Goal: Obtain resource: Download file/media

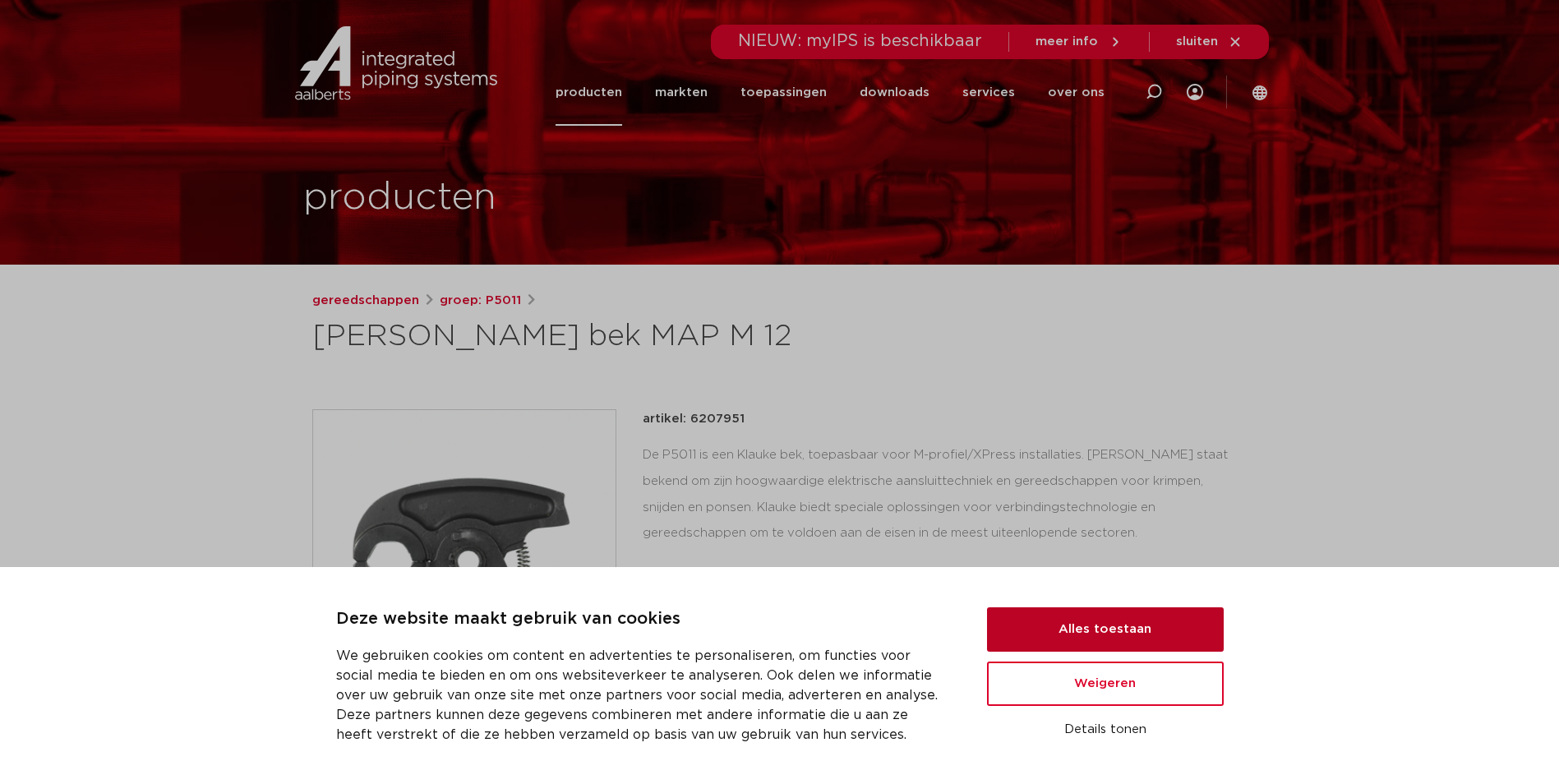
click at [1082, 624] on button "Alles toestaan" at bounding box center [1105, 630] width 237 height 45
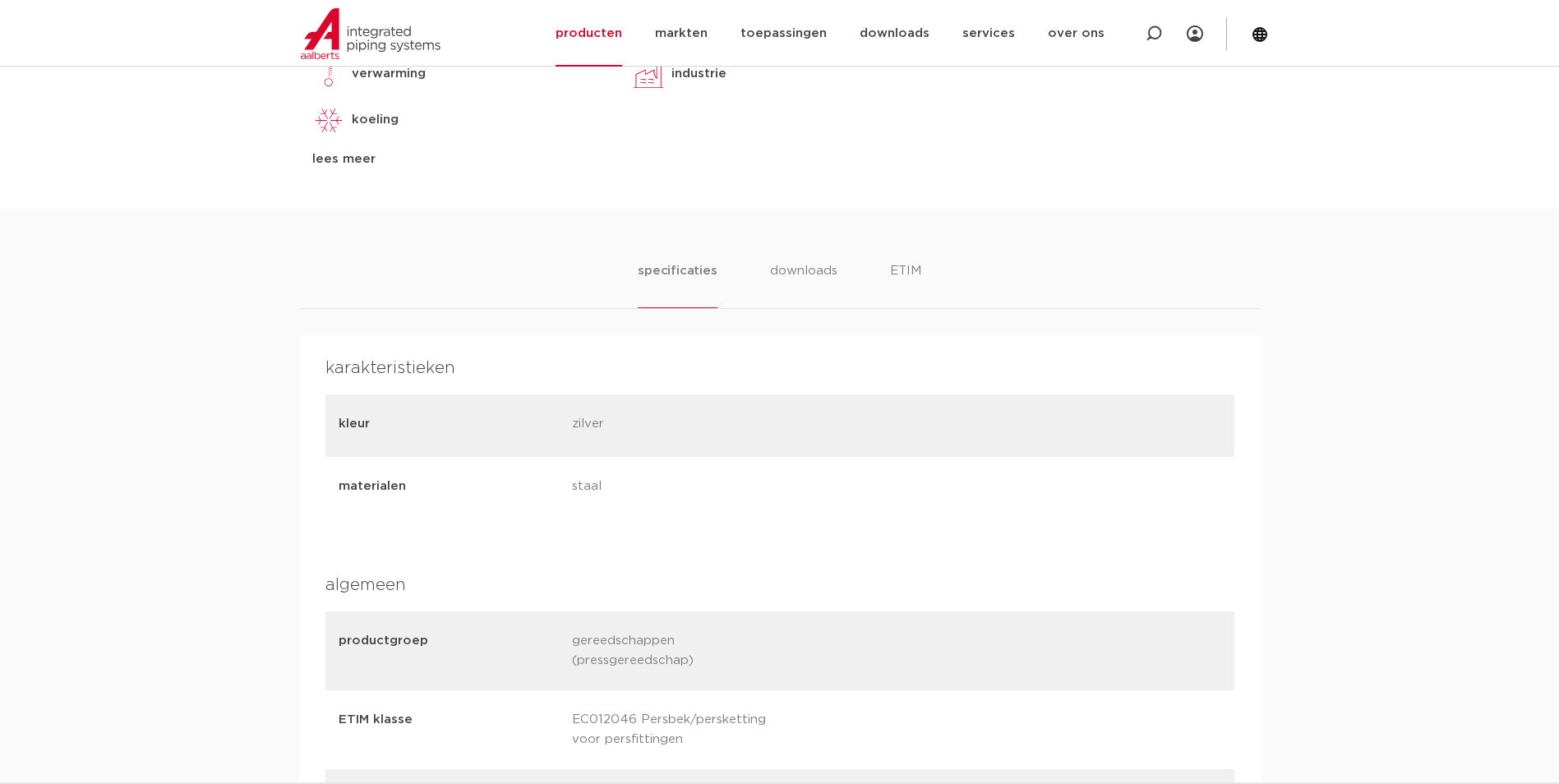
scroll to position [822, 0]
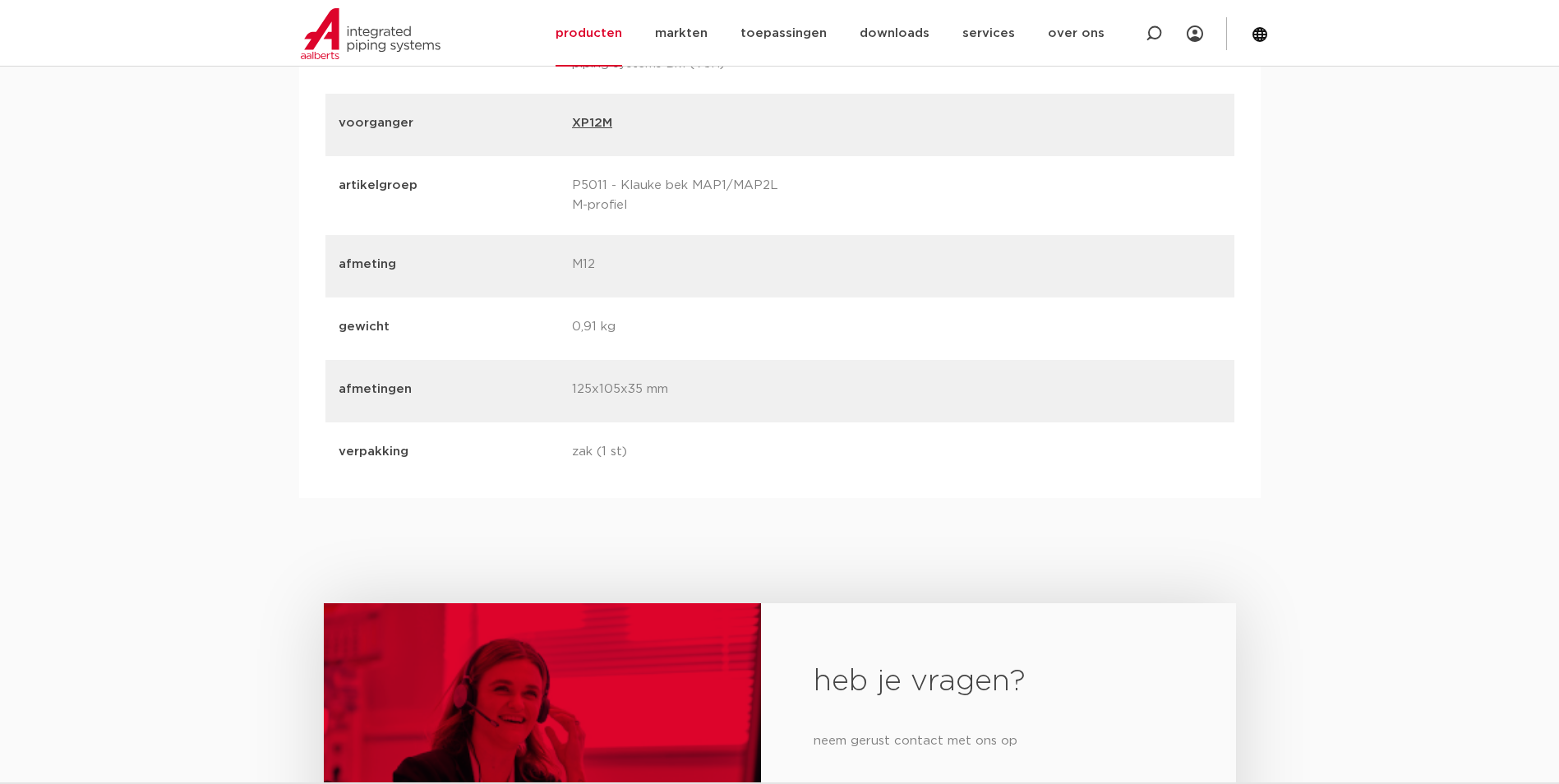
scroll to position [2136, 0]
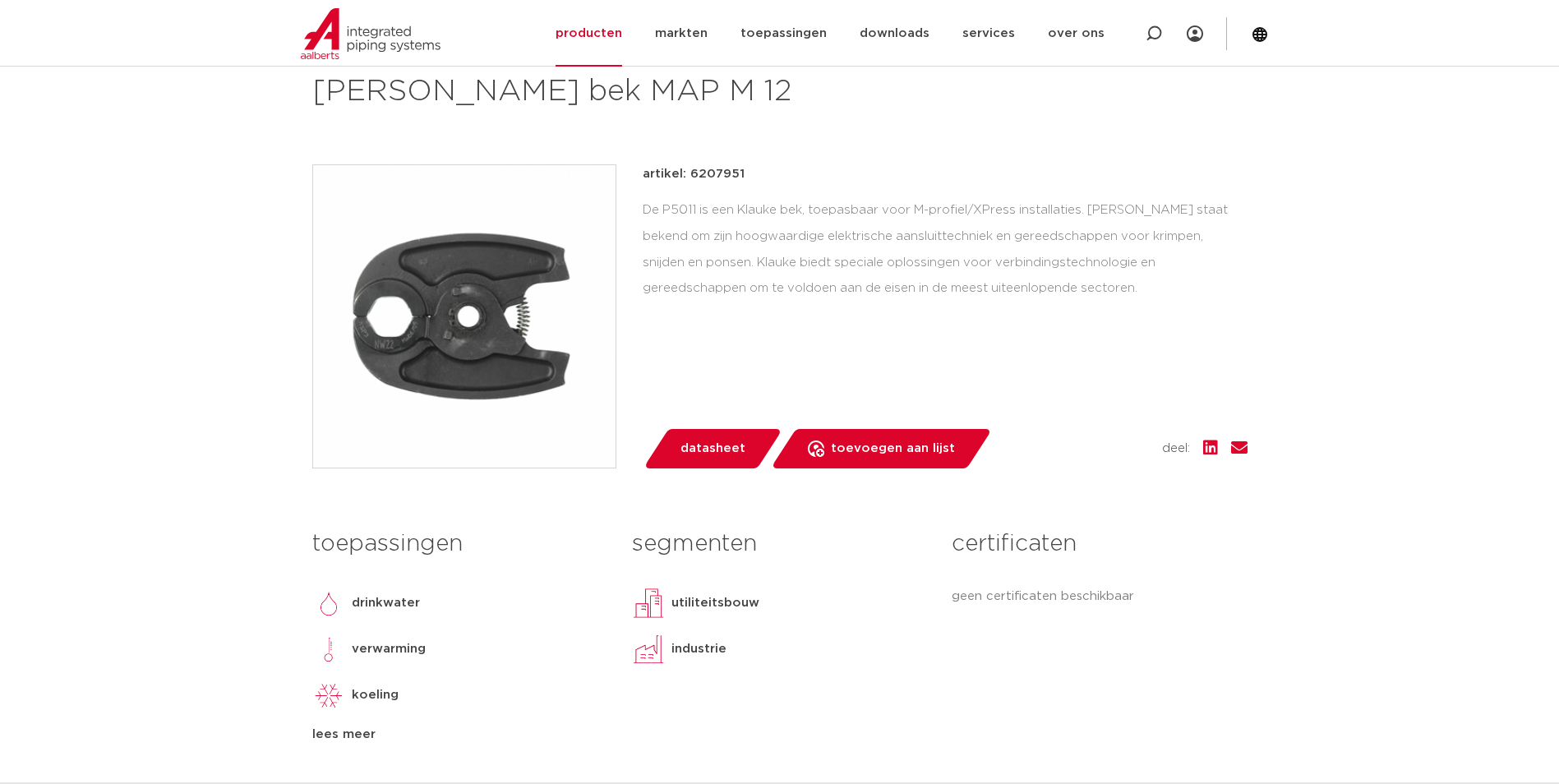
drag, startPoint x: 839, startPoint y: 517, endPoint x: 825, endPoint y: 520, distance: 14.3
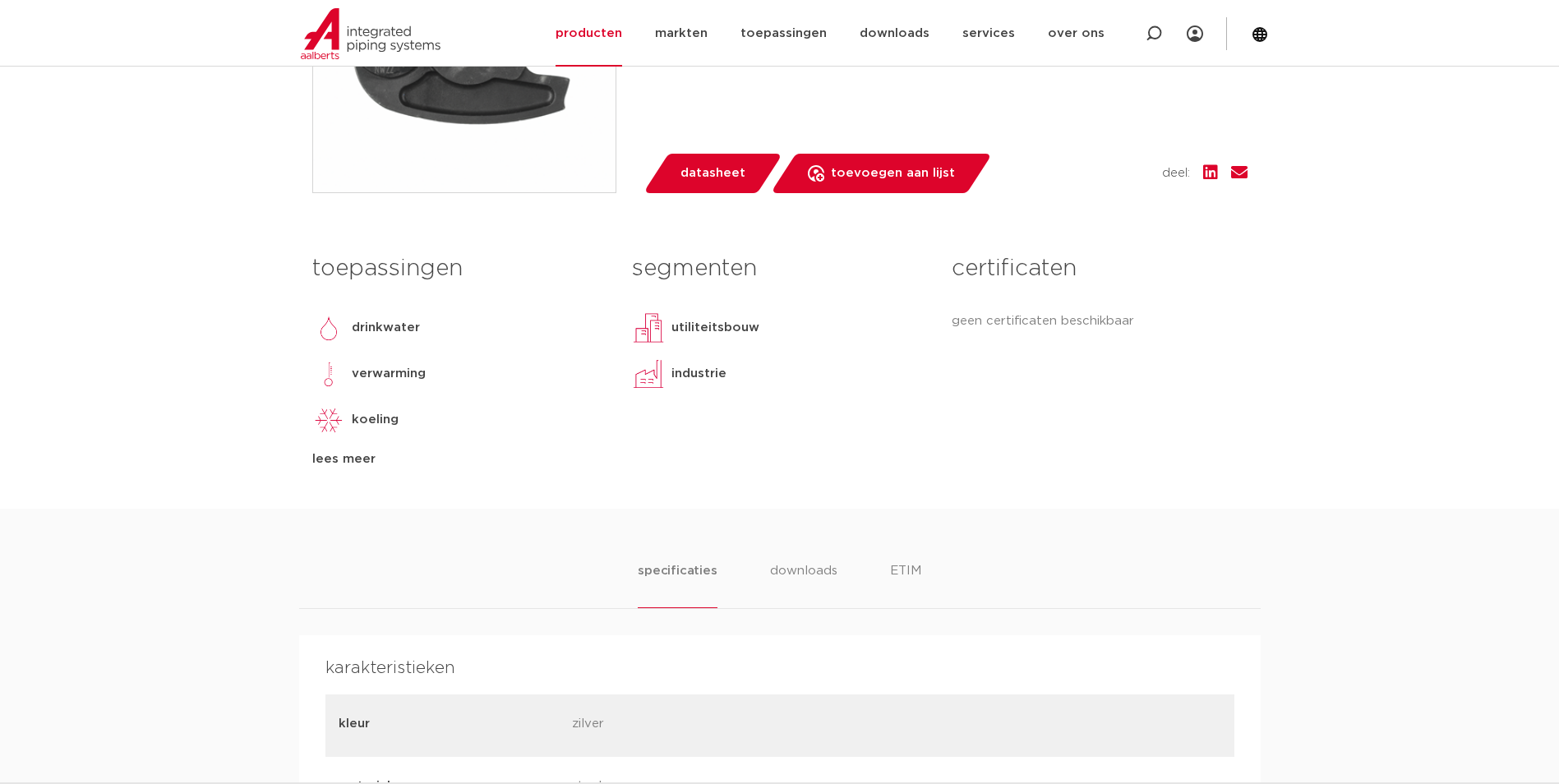
scroll to position [617, 0]
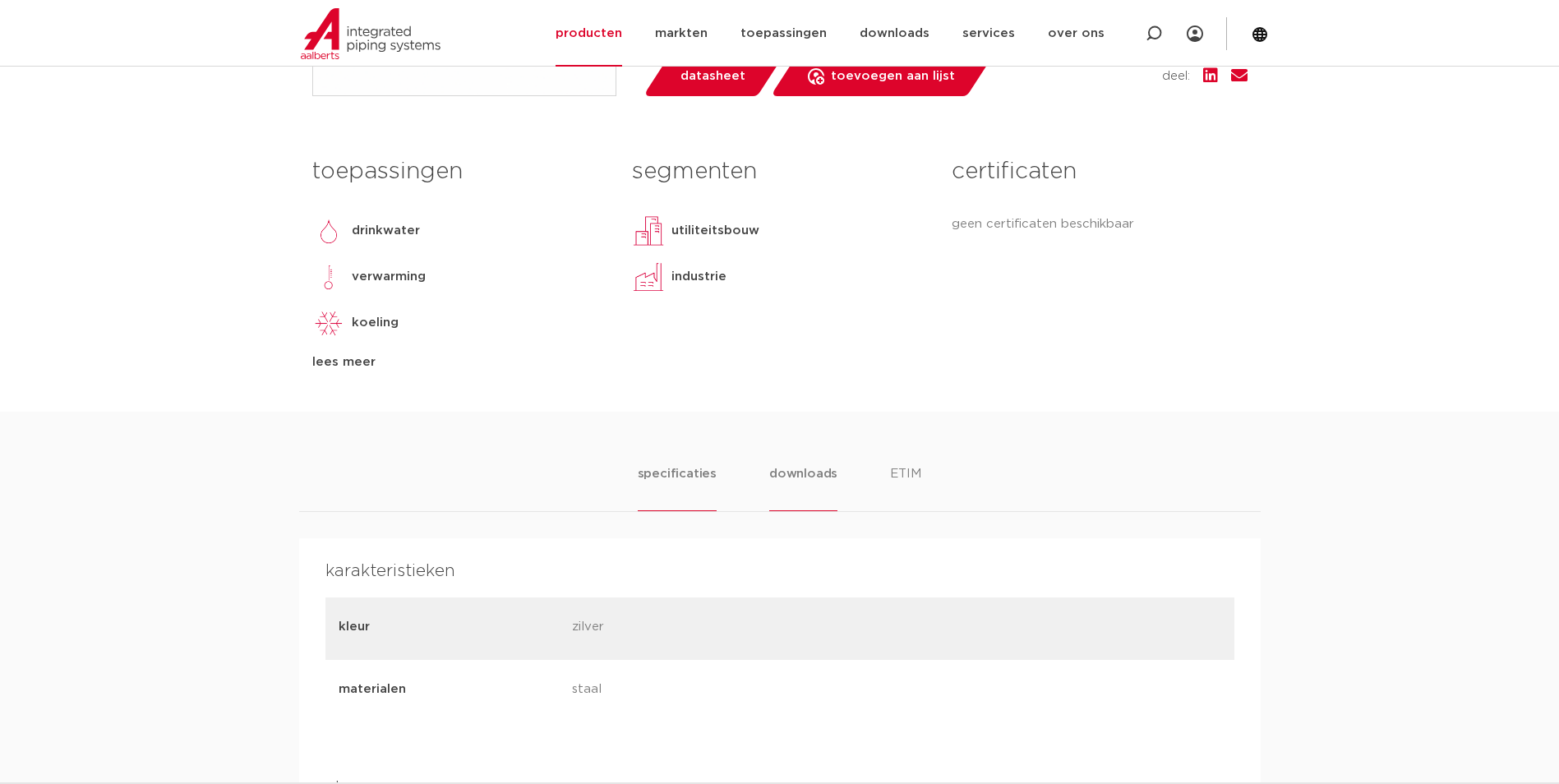
click at [810, 479] on li "downloads" at bounding box center [804, 487] width 69 height 47
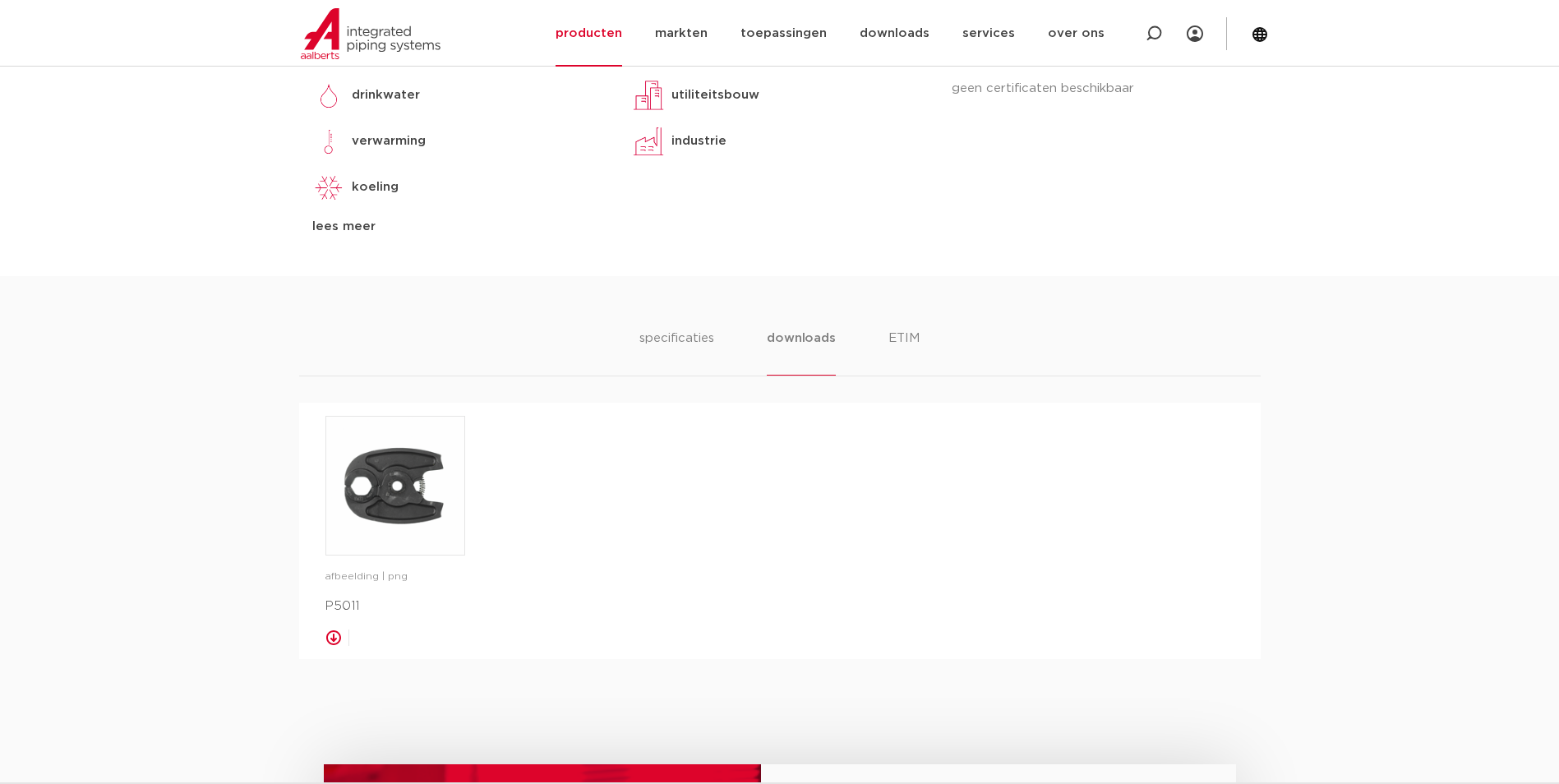
scroll to position [781, 0]
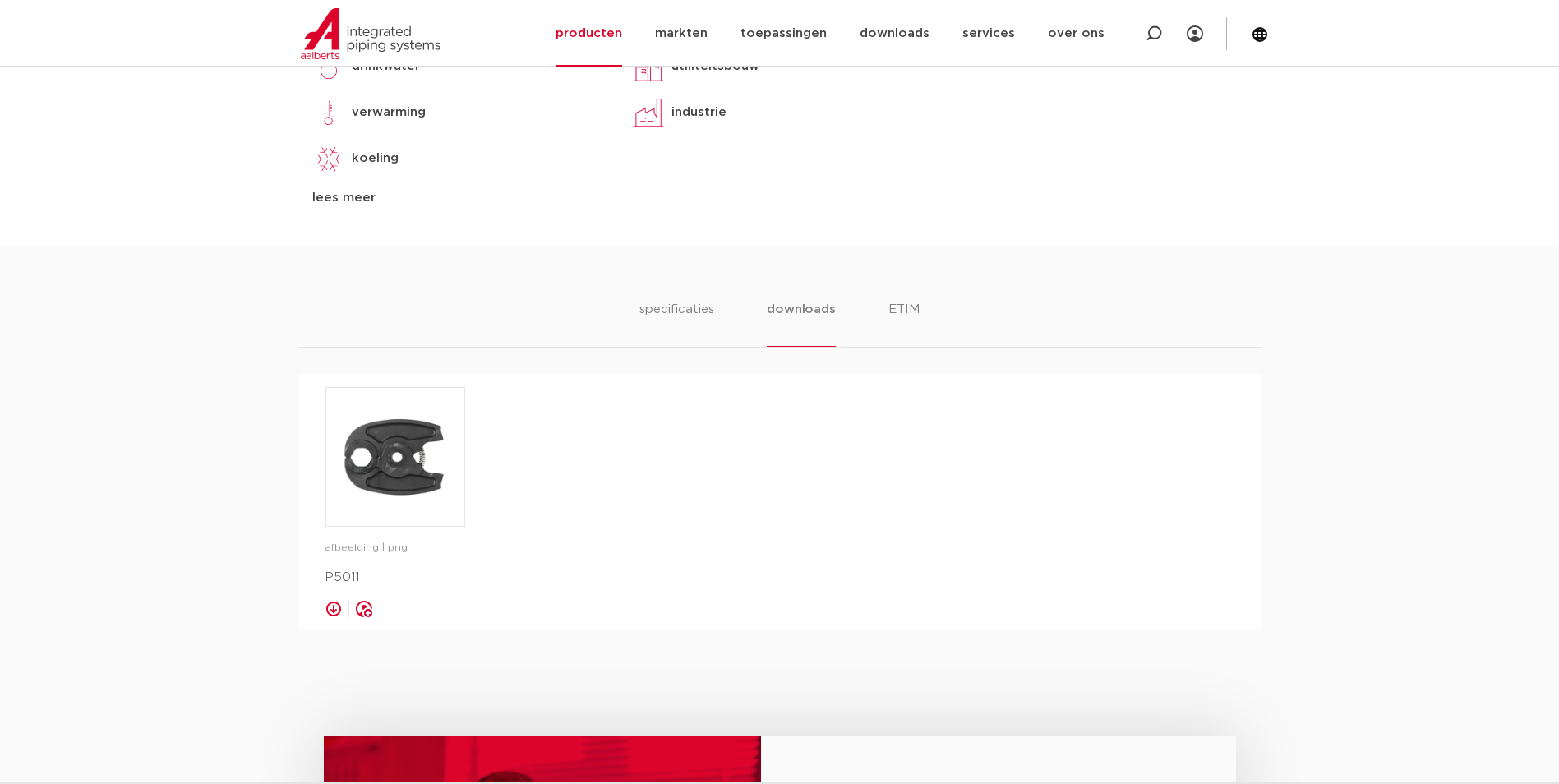
click at [388, 615] on div "opslaan in my IPS" at bounding box center [395, 608] width 140 height 16
